Goal: Task Accomplishment & Management: Use online tool/utility

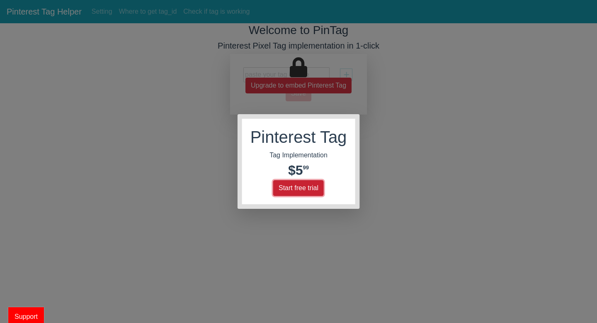
click at [304, 190] on button "Start free trial" at bounding box center [298, 188] width 51 height 16
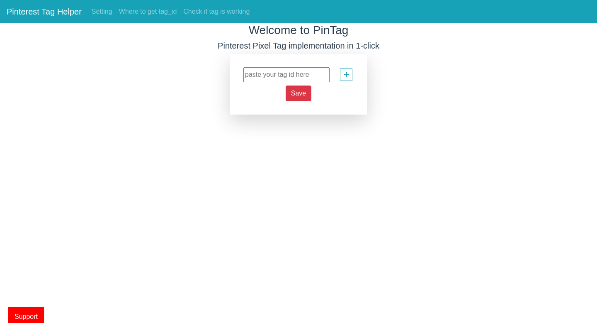
click at [261, 74] on input "text" at bounding box center [286, 74] width 86 height 15
paste input "2612952097552"
type input "2612952097552"
click at [297, 93] on span "Save" at bounding box center [298, 93] width 15 height 7
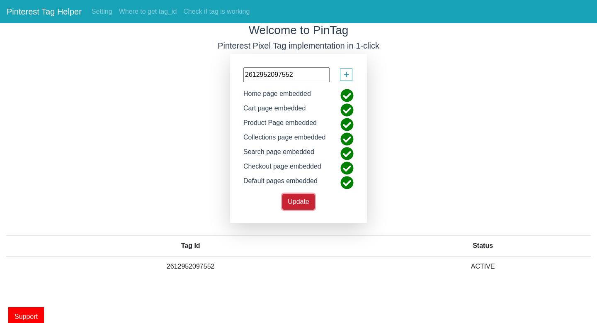
click at [298, 205] on span "Update" at bounding box center [299, 201] width 22 height 7
click at [394, 190] on div "Welcome to PinTag Pinterest Pixel Tag implementation in 1-click 2612952097552 +…" at bounding box center [298, 156] width 597 height 266
click at [346, 73] on span "+" at bounding box center [346, 75] width 6 height 16
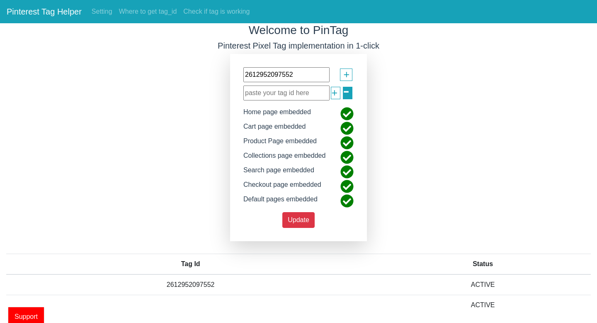
click at [347, 91] on span "-" at bounding box center [346, 90] width 7 height 29
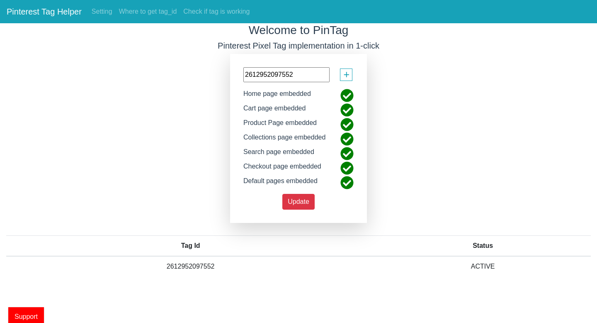
click at [182, 107] on div "Welcome to PinTag Pinterest Pixel Tag implementation in 1-click 2612952097552 +…" at bounding box center [298, 156] width 597 height 266
